Goal: Transaction & Acquisition: Purchase product/service

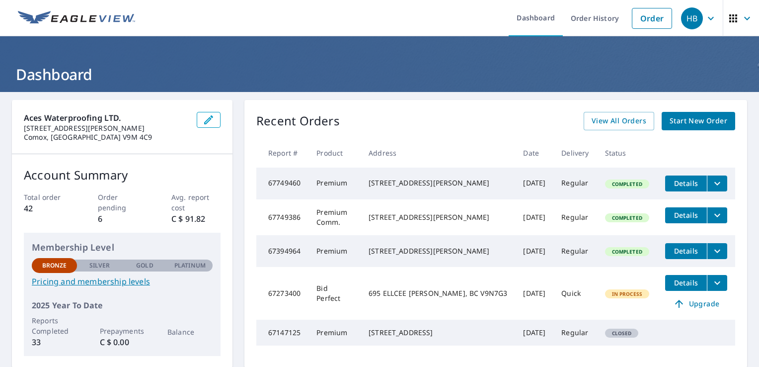
click at [690, 120] on span "Start New Order" at bounding box center [699, 121] width 58 height 12
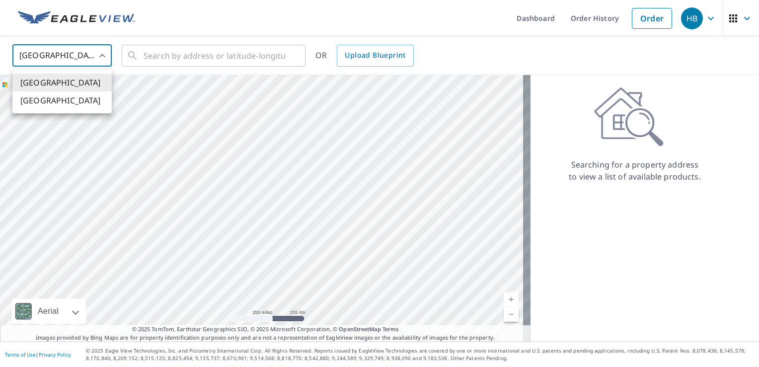
drag, startPoint x: 96, startPoint y: 57, endPoint x: 55, endPoint y: 103, distance: 61.9
click at [96, 57] on body "HB HB Dashboard Order History Order HB United States US ​ ​ OR Upload Blueprint…" at bounding box center [379, 183] width 759 height 367
click at [43, 103] on li "[GEOGRAPHIC_DATA]" at bounding box center [61, 100] width 99 height 18
type input "CA"
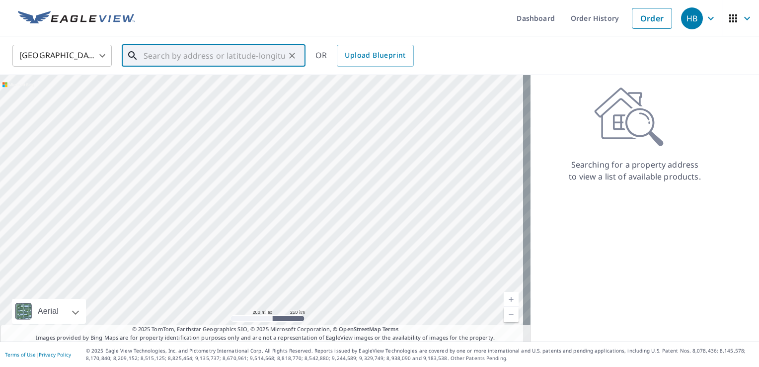
click at [169, 54] on input "text" at bounding box center [215, 56] width 142 height 28
click at [216, 79] on span "[STREET_ADDRESS]" at bounding box center [220, 85] width 156 height 12
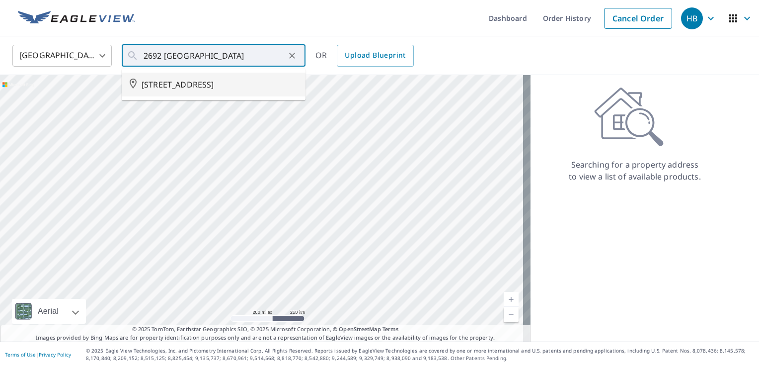
type input "[STREET_ADDRESS]"
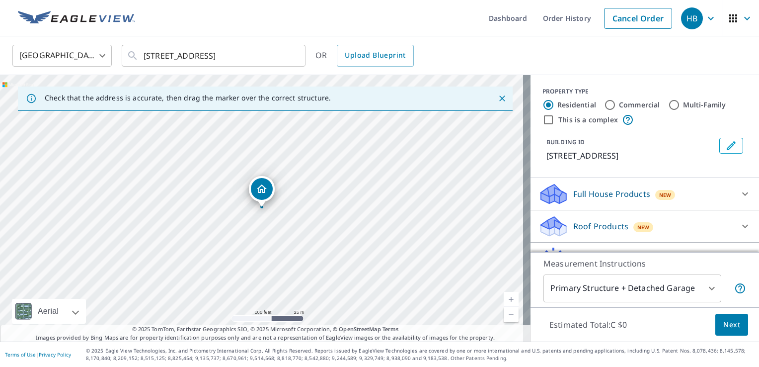
click at [598, 232] on p "Roof Products" at bounding box center [600, 226] width 55 height 12
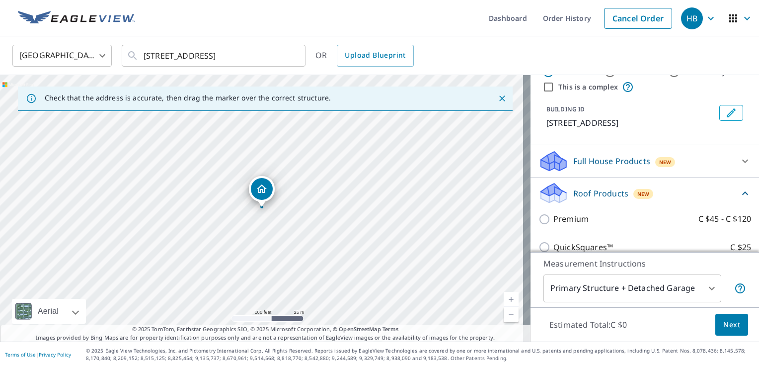
scroll to position [99, 0]
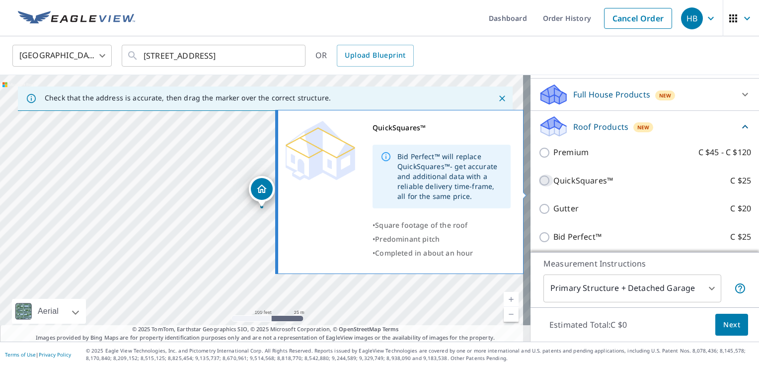
click at [544, 186] on input "QuickSquares™ C $25" at bounding box center [546, 180] width 15 height 12
checkbox input "true"
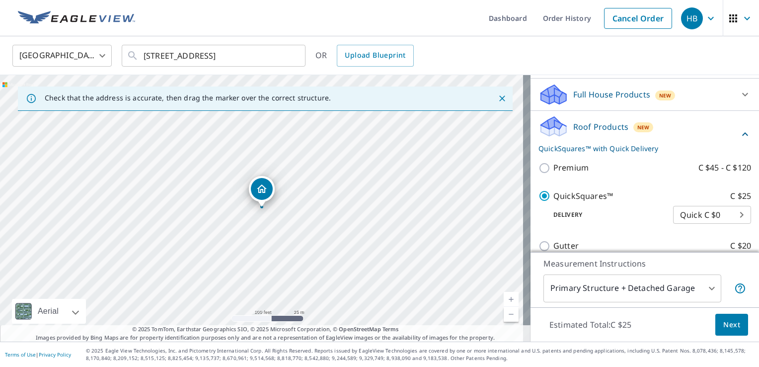
click at [729, 328] on span "Next" at bounding box center [731, 324] width 17 height 12
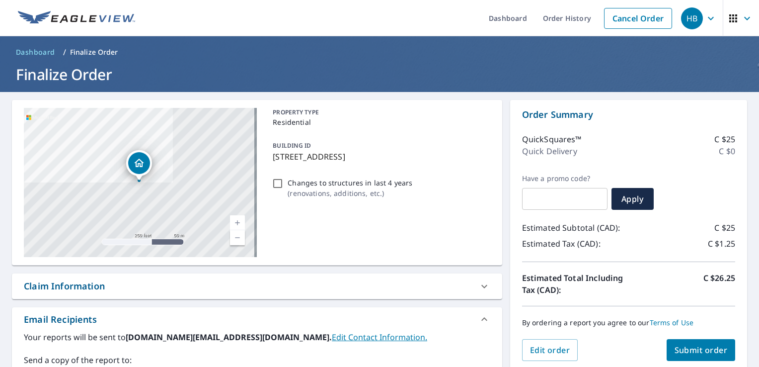
click at [273, 184] on input "Changes to structures in last 4 years ( renovations, additions, etc. )" at bounding box center [278, 183] width 12 height 12
checkbox input "true"
click at [700, 337] on div "By ordering a report you agree to our Terms of Use" at bounding box center [628, 322] width 213 height 33
click at [697, 353] on span "Submit order" at bounding box center [701, 349] width 53 height 11
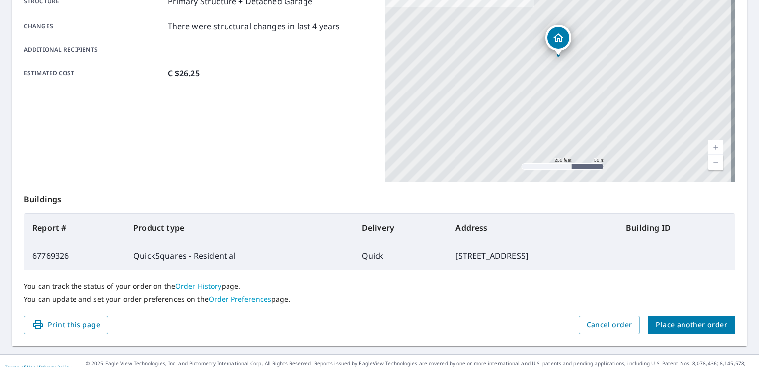
scroll to position [217, 0]
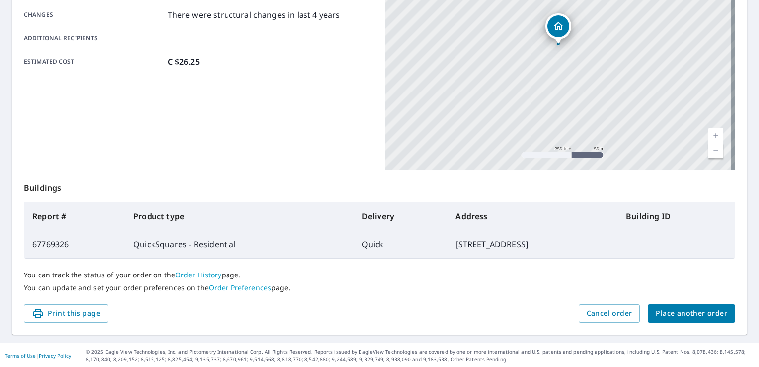
click at [671, 317] on span "Place another order" at bounding box center [692, 313] width 72 height 12
